Goal: Task Accomplishment & Management: Manage account settings

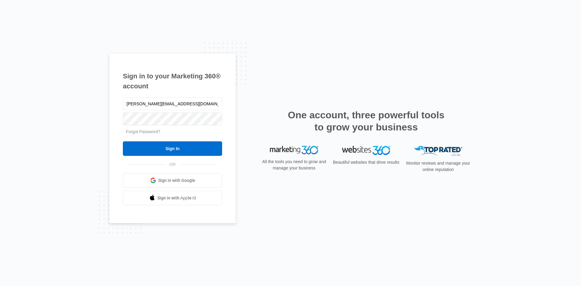
type input "[PERSON_NAME][EMAIL_ADDRESS][DOMAIN_NAME]"
click at [123, 141] on input "Sign In" at bounding box center [172, 148] width 99 height 15
